Goal: Find specific page/section: Find specific page/section

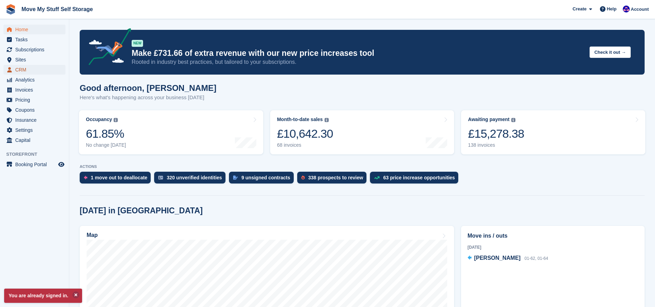
click at [33, 69] on span "CRM" at bounding box center [36, 70] width 42 height 10
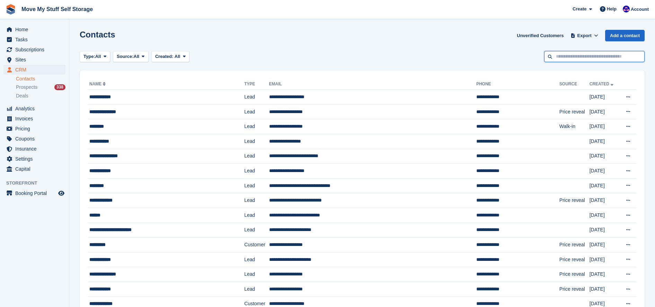
click at [598, 61] on input "text" at bounding box center [594, 56] width 100 height 11
type input "*****"
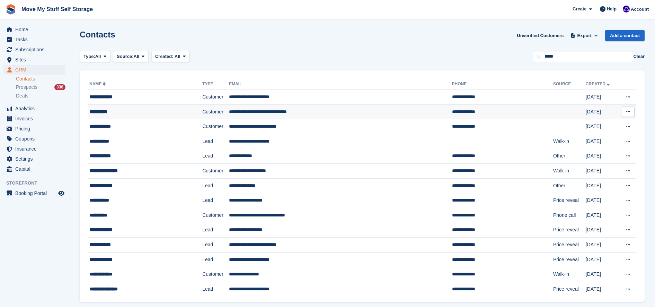
click at [257, 113] on td "**********" at bounding box center [340, 111] width 223 height 15
